Goal: Check status

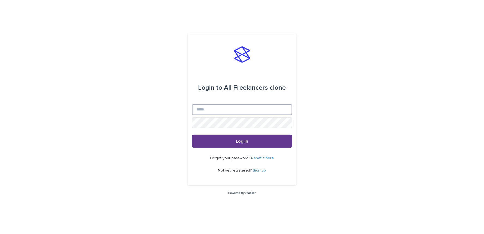
type input "**********"
click at [246, 143] on span "Log in" at bounding box center [242, 141] width 12 height 4
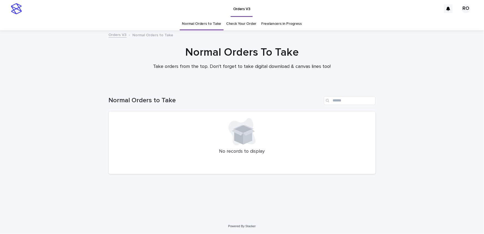
click at [246, 25] on link "Check Your Order" at bounding box center [241, 23] width 30 height 13
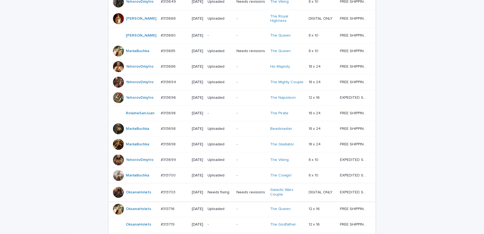
scroll to position [455, 0]
